Goal: Information Seeking & Learning: Learn about a topic

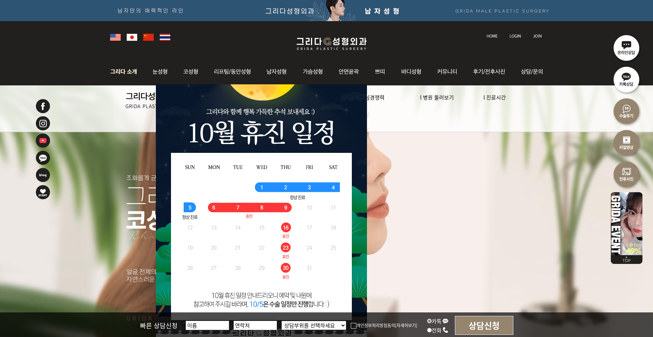
click at [121, 74] on img at bounding box center [126, 71] width 38 height 27
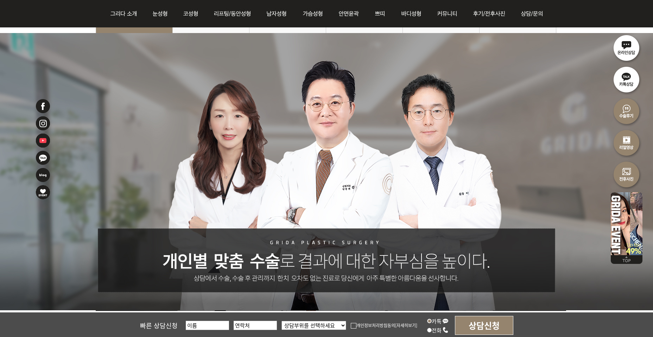
scroll to position [176, 0]
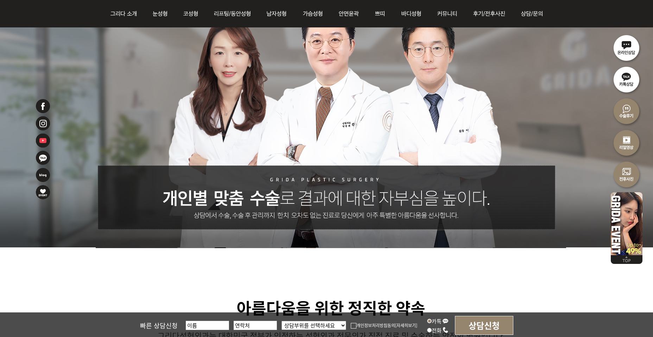
click at [82, 207] on div at bounding box center [326, 108] width 653 height 277
click at [81, 199] on div at bounding box center [326, 108] width 653 height 277
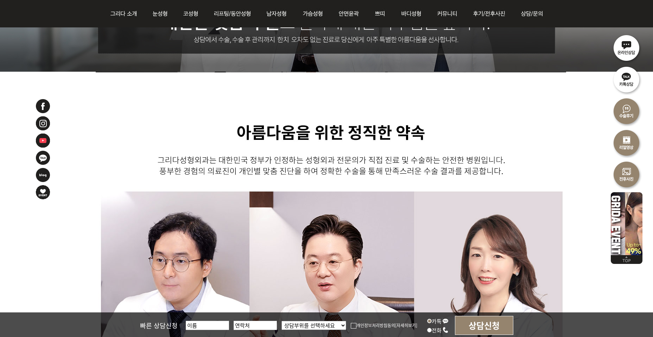
scroll to position [457, 0]
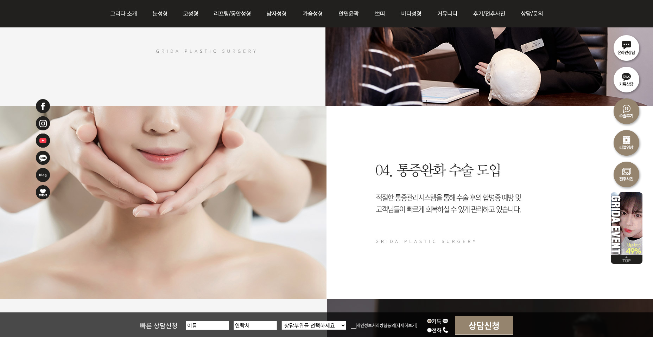
scroll to position [1200, 0]
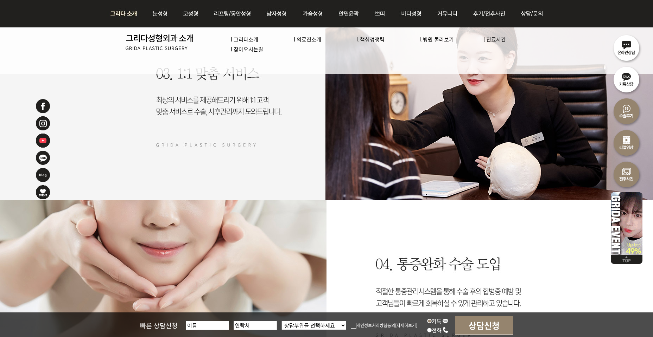
click at [446, 41] on link "l 병원 둘러보기" at bounding box center [437, 39] width 34 height 7
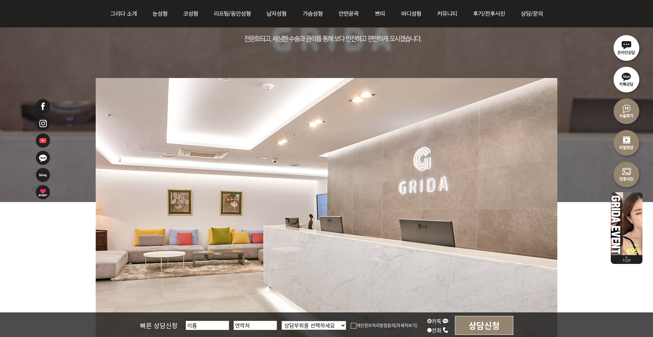
scroll to position [281, 0]
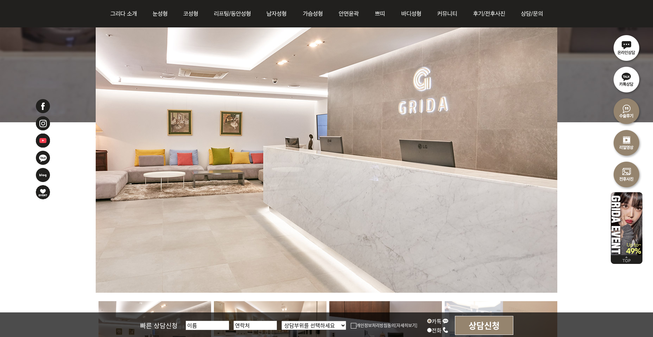
click at [70, 232] on div at bounding box center [52, 203] width 35 height 211
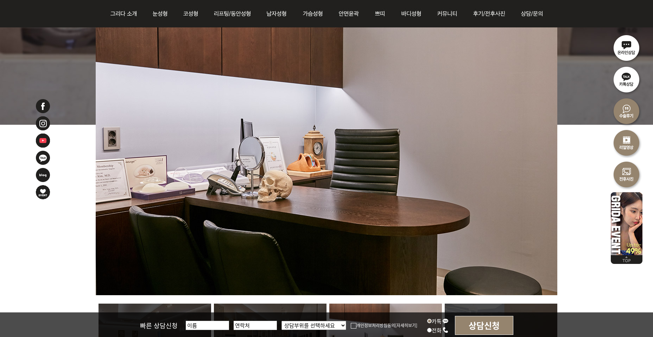
scroll to position [352, 0]
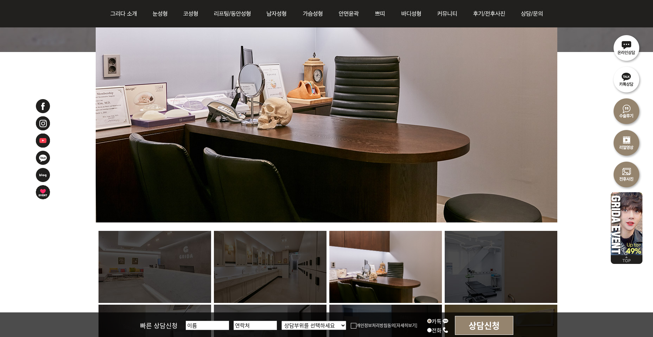
click at [406, 281] on img at bounding box center [385, 267] width 113 height 72
click at [469, 276] on img at bounding box center [501, 267] width 113 height 72
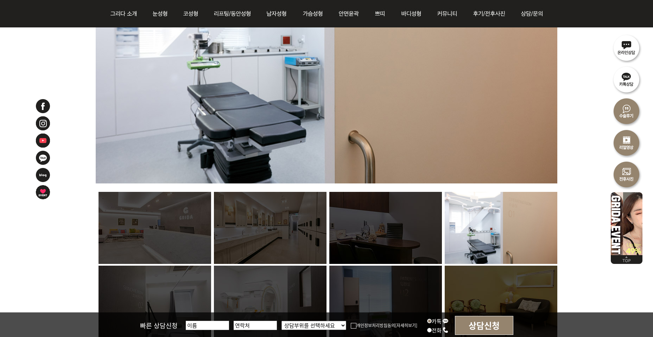
scroll to position [457, 0]
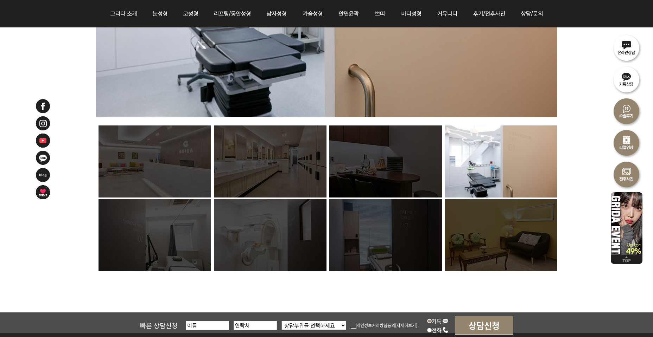
click at [171, 250] on img at bounding box center [154, 235] width 113 height 72
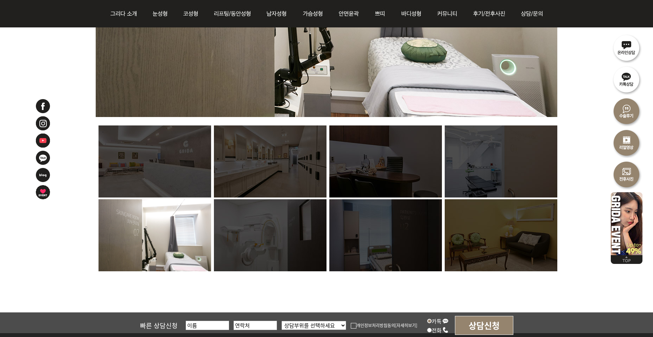
click at [273, 244] on img at bounding box center [270, 235] width 113 height 72
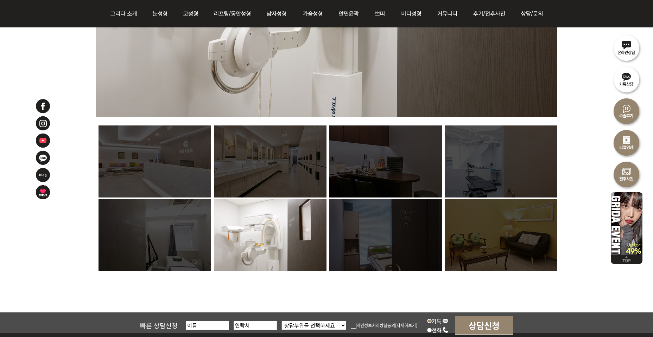
click at [367, 247] on img at bounding box center [385, 235] width 113 height 72
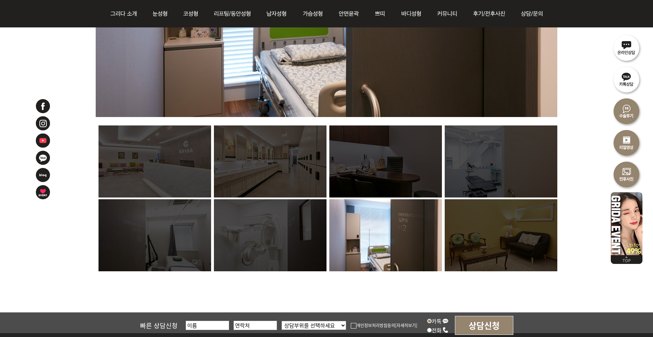
click at [486, 239] on img at bounding box center [501, 235] width 113 height 72
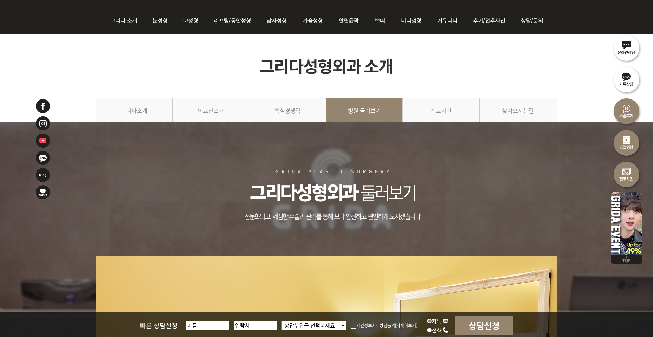
scroll to position [0, 0]
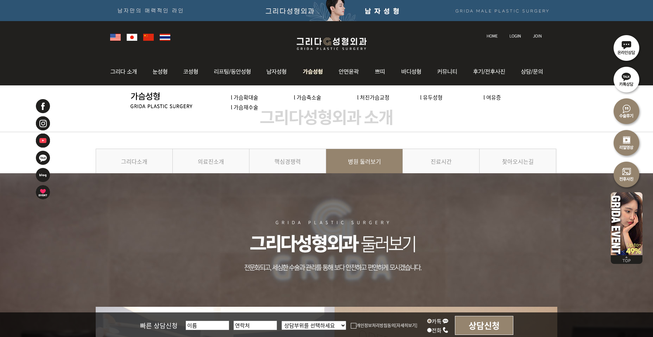
click at [243, 100] on link "l 가슴확대술" at bounding box center [244, 97] width 27 height 7
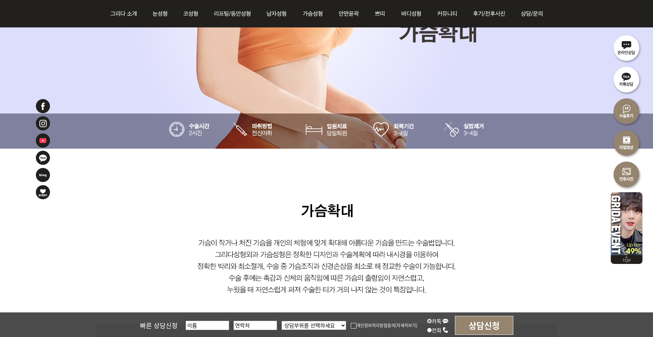
scroll to position [352, 0]
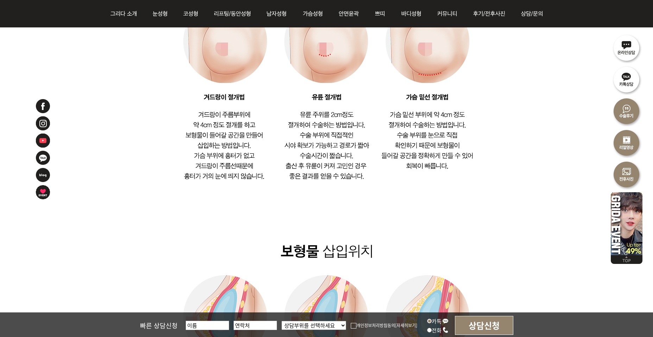
scroll to position [844, 0]
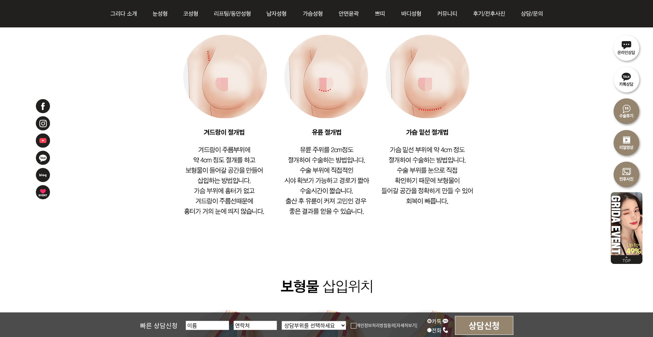
click at [142, 177] on img at bounding box center [326, 58] width 461 height 974
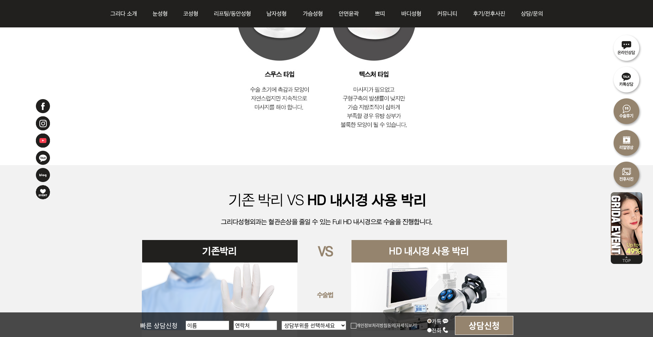
scroll to position [1829, 0]
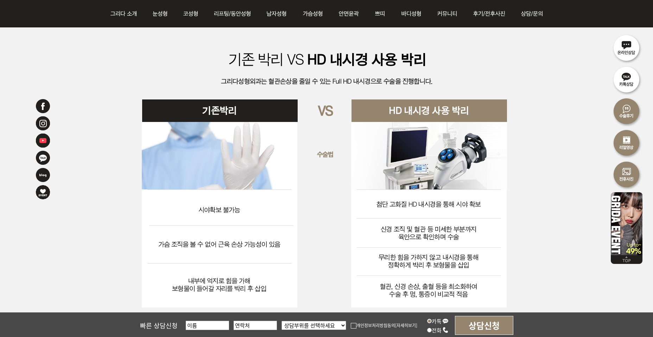
click at [125, 202] on img at bounding box center [327, 185] width 462 height 321
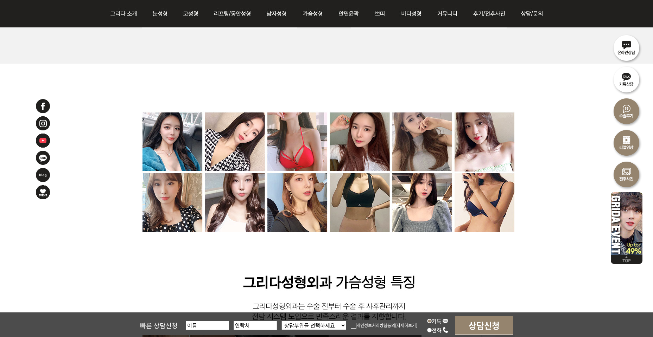
scroll to position [2110, 0]
